Goal: Task Accomplishment & Management: Use online tool/utility

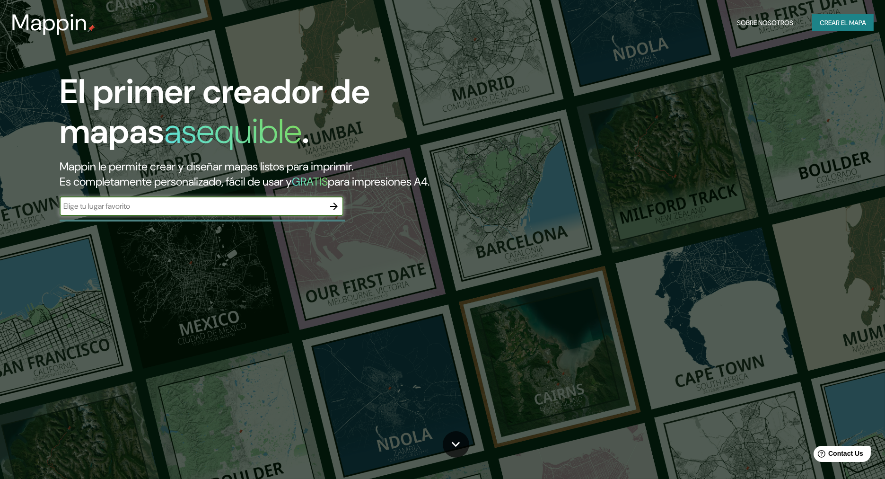
click at [837, 24] on font "Crear el mapa" at bounding box center [843, 23] width 46 height 12
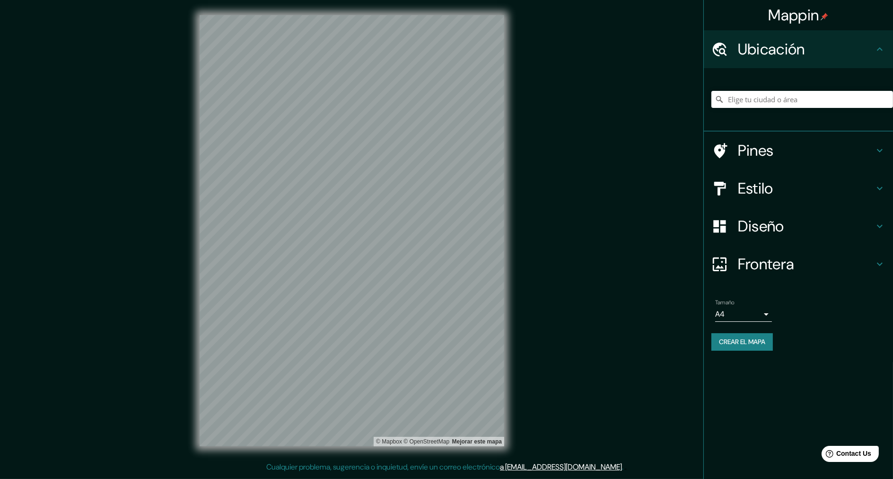
click at [787, 229] on h4 "Diseño" at bounding box center [806, 226] width 136 height 19
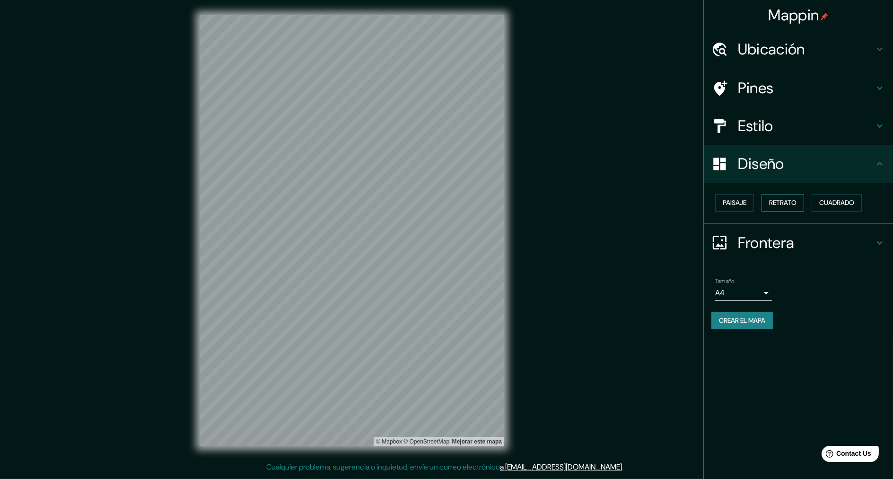
click at [781, 202] on font "Retrato" at bounding box center [782, 203] width 27 height 12
click at [739, 200] on font "Paisaje" at bounding box center [735, 203] width 24 height 12
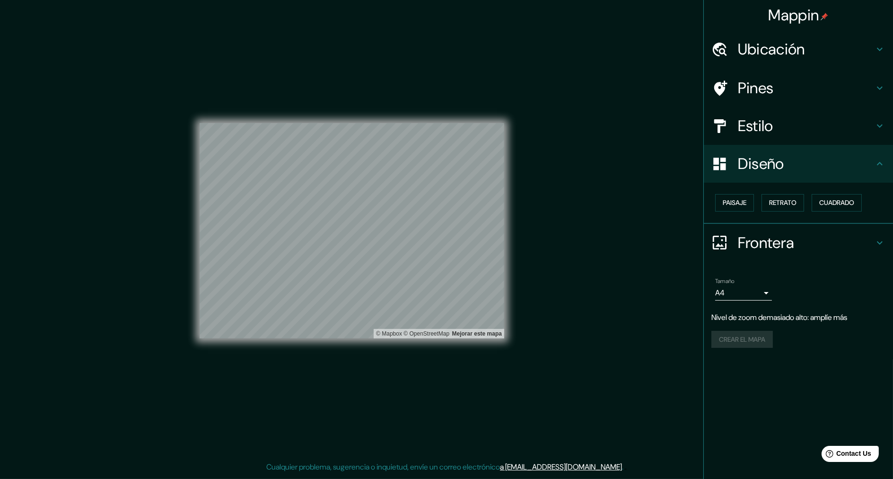
click at [552, 216] on div "Mappin Ubicación Pines Estilo Diseño Paisaje Retrato Cuadrado Frontera Elige un…" at bounding box center [446, 238] width 893 height 476
click at [361, 343] on div "© Mapbox © OpenStreetMap Mejorar este mapa" at bounding box center [352, 230] width 305 height 431
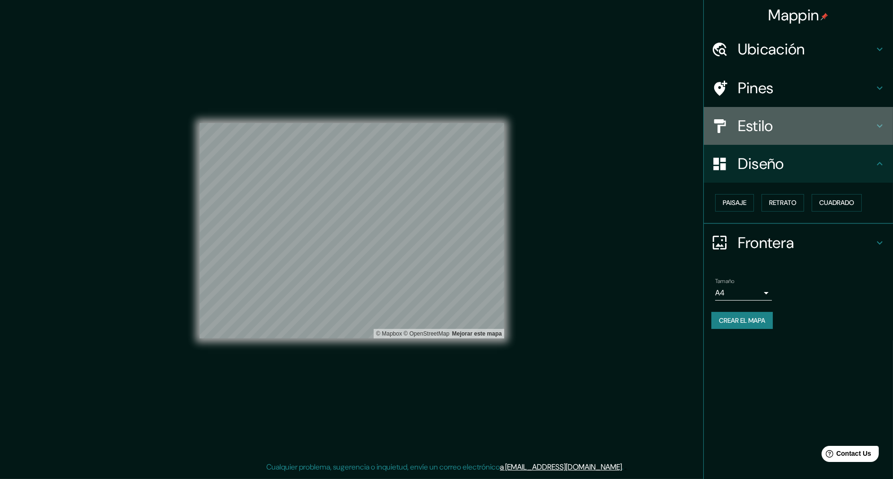
click at [774, 126] on h4 "Estilo" at bounding box center [806, 125] width 136 height 19
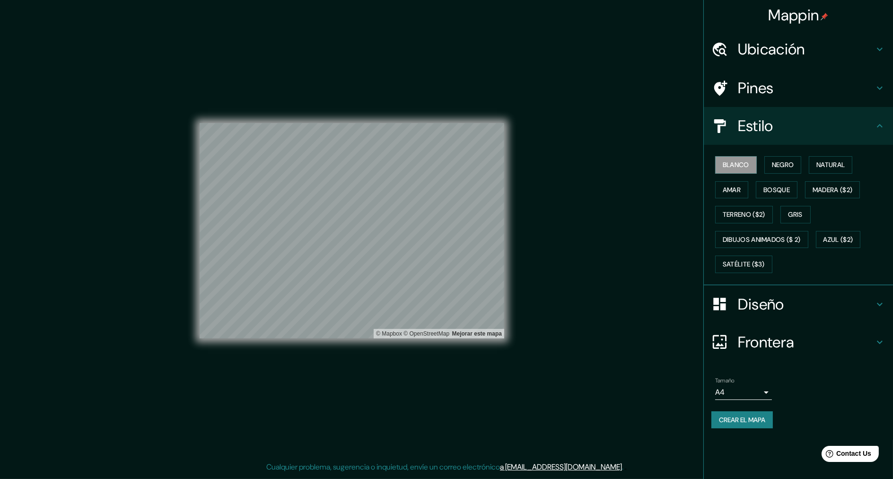
drag, startPoint x: 560, startPoint y: 231, endPoint x: 576, endPoint y: 247, distance: 22.1
click at [576, 247] on div "Mappin Ubicación Pines Estilo Blanco Negro Natural [PERSON_NAME] ($2) Terreno (…" at bounding box center [446, 238] width 893 height 476
drag, startPoint x: 591, startPoint y: 357, endPoint x: 551, endPoint y: 282, distance: 84.9
click at [589, 358] on div "Mappin Ubicación Pines Estilo Blanco Negro Natural [PERSON_NAME] ($2) Terreno (…" at bounding box center [446, 238] width 893 height 476
